Goal: Task Accomplishment & Management: Use online tool/utility

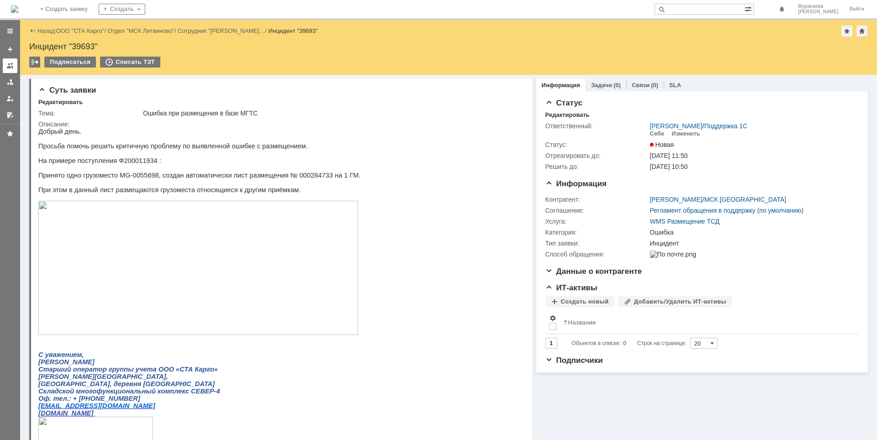
click at [10, 66] on div at bounding box center [9, 65] width 7 height 7
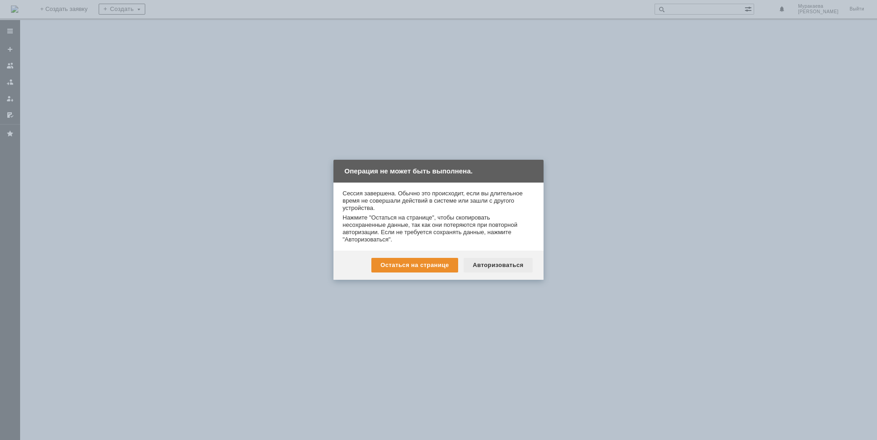
click at [490, 269] on div "Авторизоваться" at bounding box center [498, 265] width 69 height 15
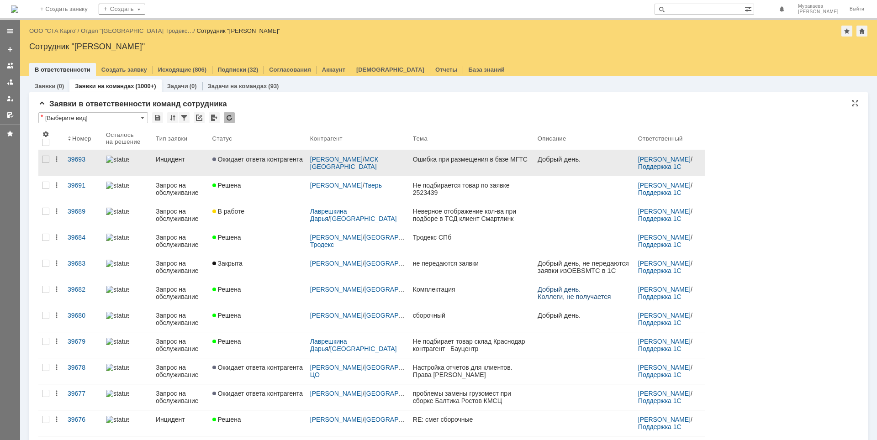
click at [175, 158] on div "Инцидент" at bounding box center [180, 159] width 49 height 7
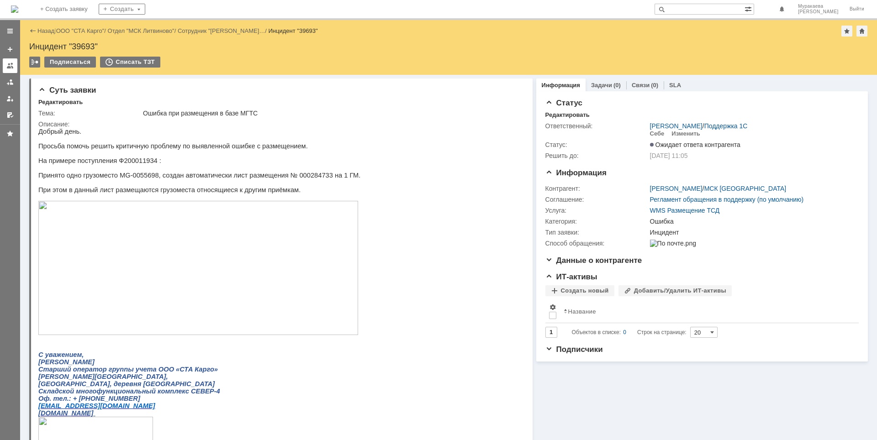
click at [9, 65] on div at bounding box center [9, 65] width 7 height 7
